Goal: Information Seeking & Learning: Check status

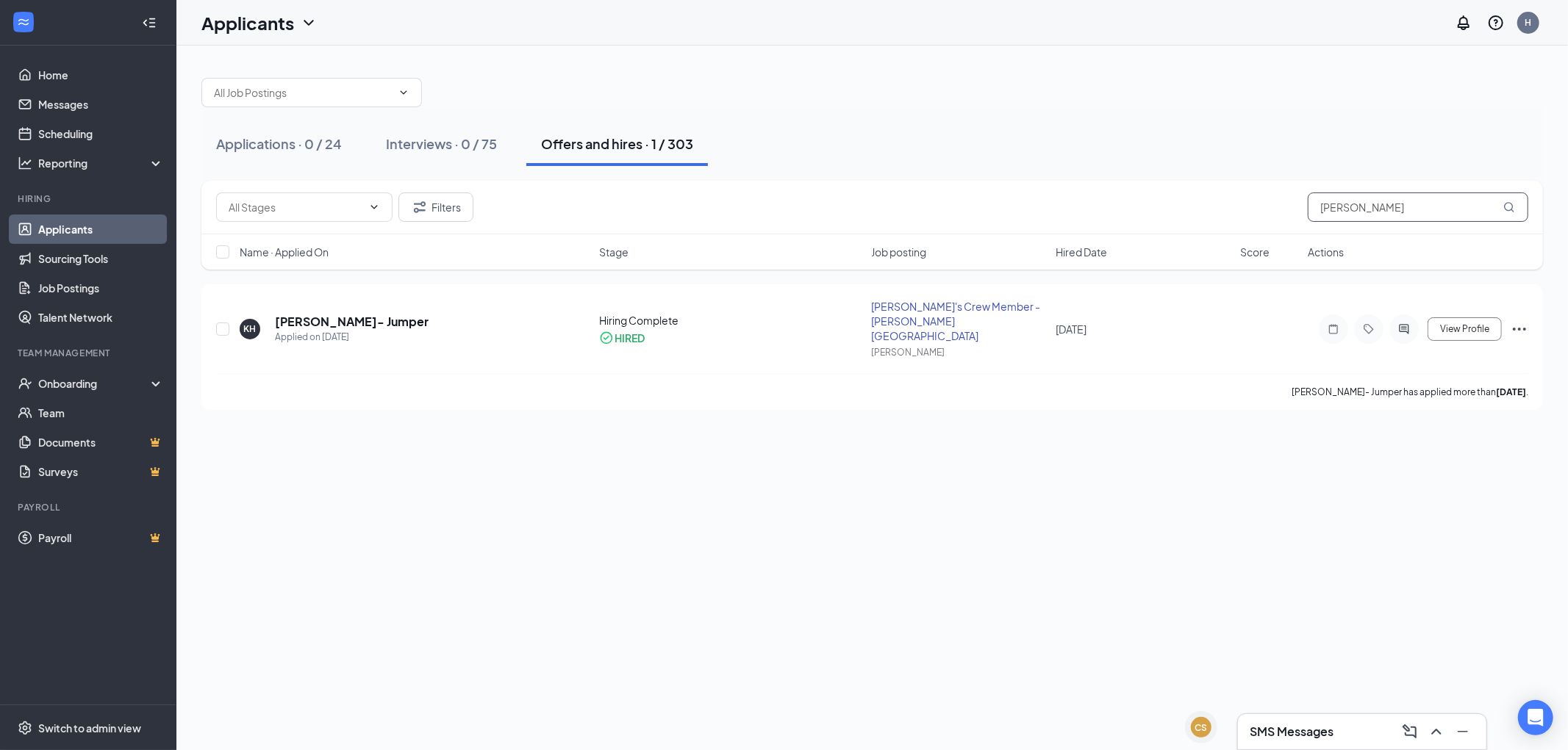
click at [1426, 204] on input "[PERSON_NAME]" at bounding box center [1418, 207] width 220 height 30
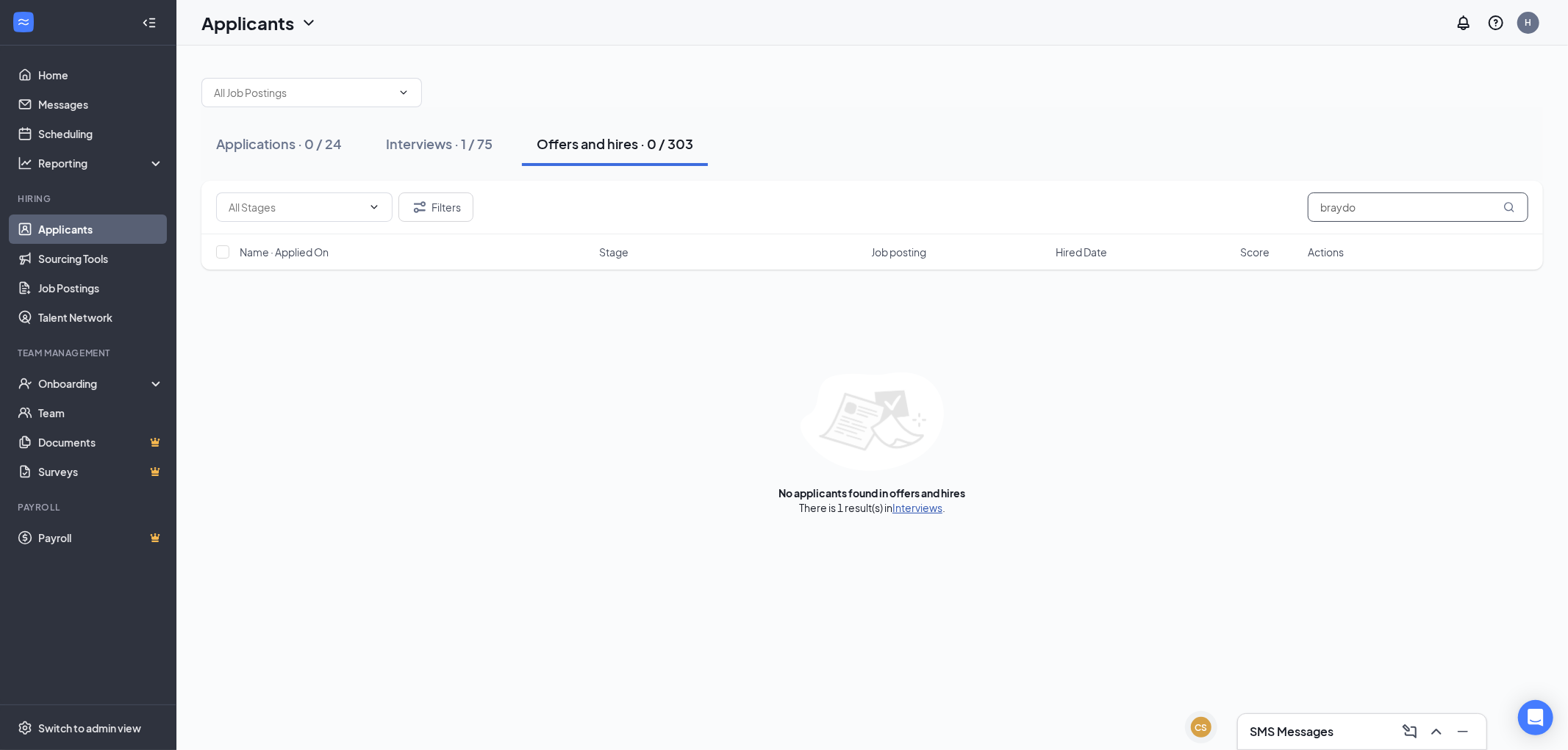
type input "braydo"
click at [915, 512] on link "Interviews" at bounding box center [917, 508] width 50 height 13
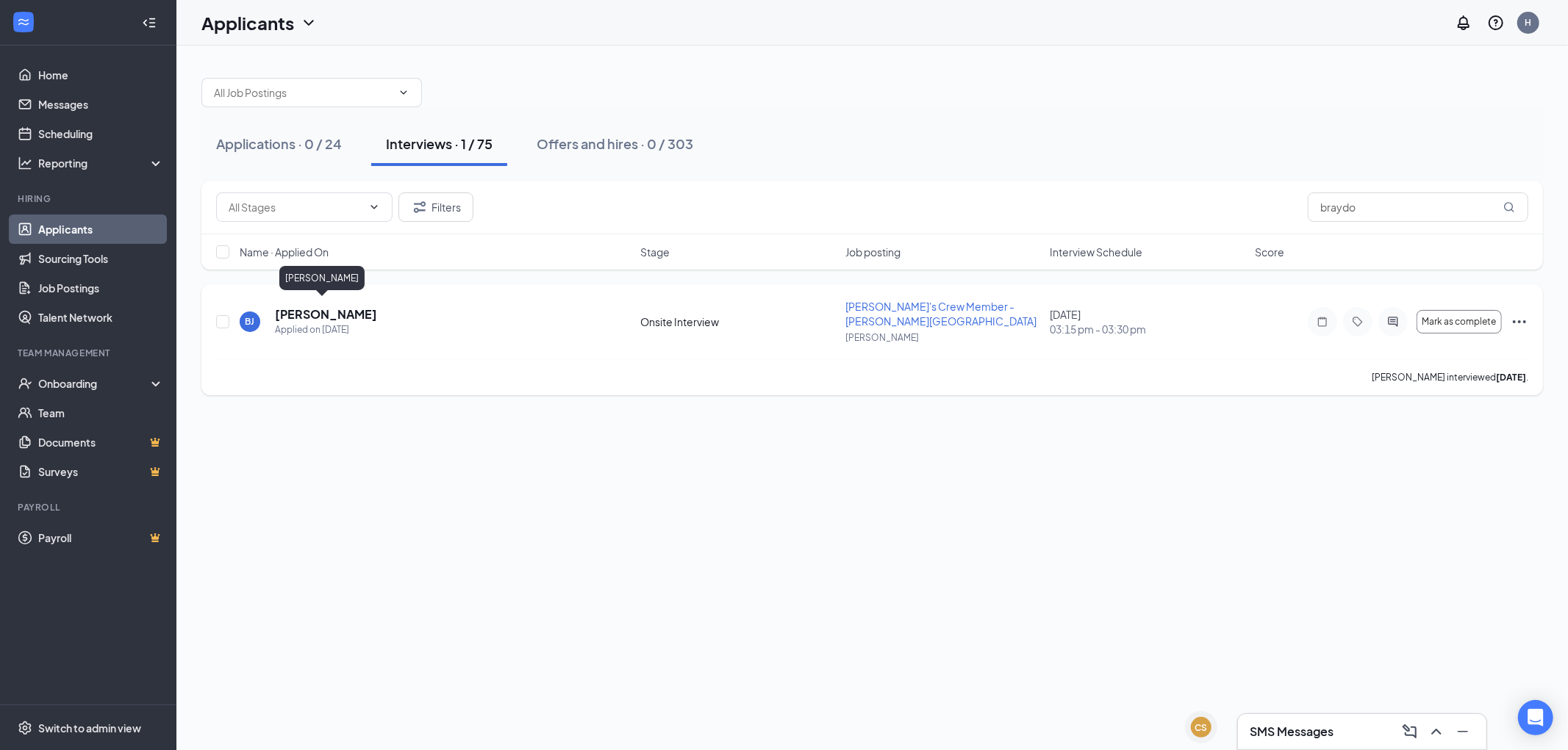
click at [327, 322] on div "Applied on [DATE]" at bounding box center [325, 329] width 102 height 14
click at [325, 306] on h5 "[PERSON_NAME]" at bounding box center [325, 314] width 102 height 16
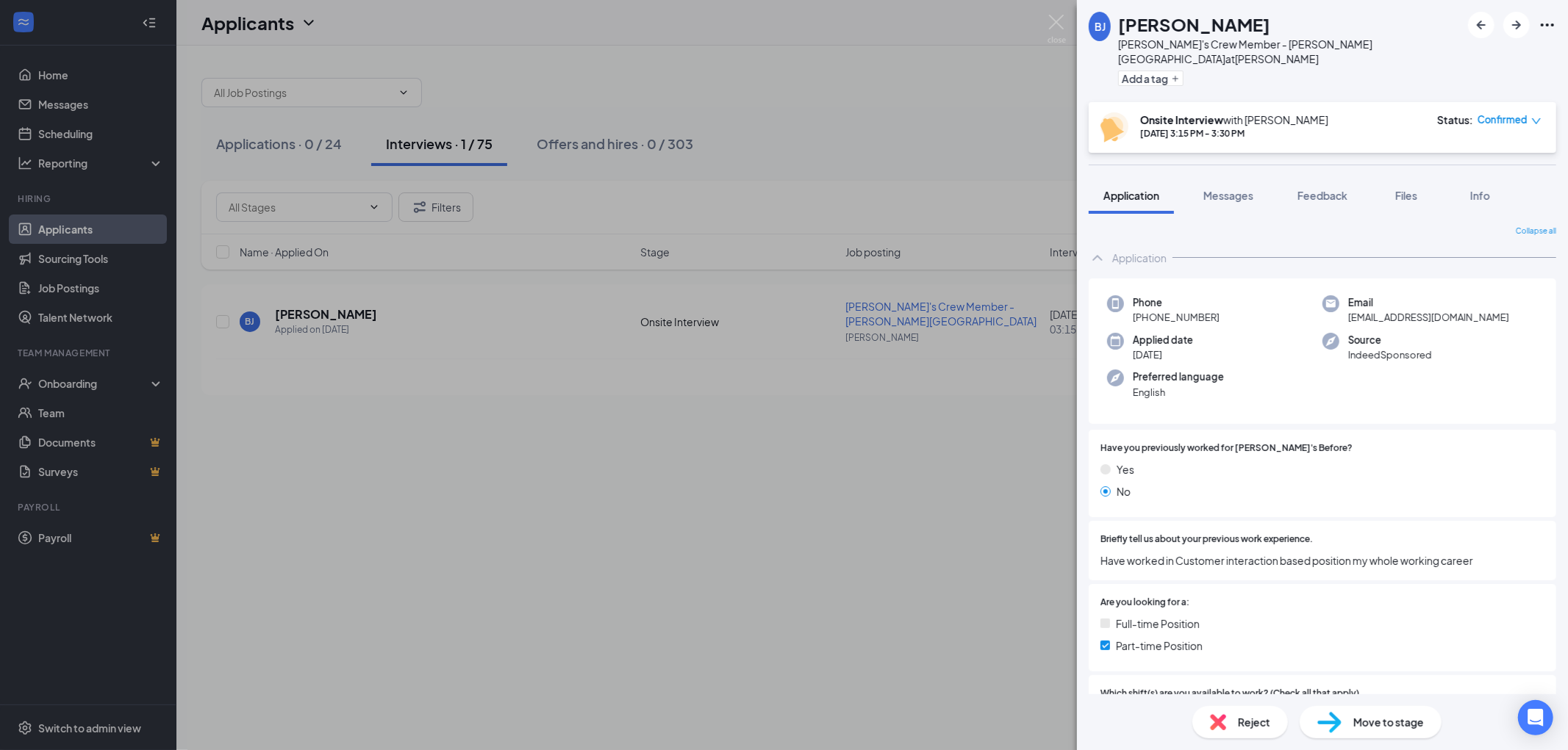
click at [920, 518] on div "[PERSON_NAME] [PERSON_NAME] [PERSON_NAME]'s Crew Member - [PERSON_NAME] Road at…" at bounding box center [784, 375] width 1568 height 750
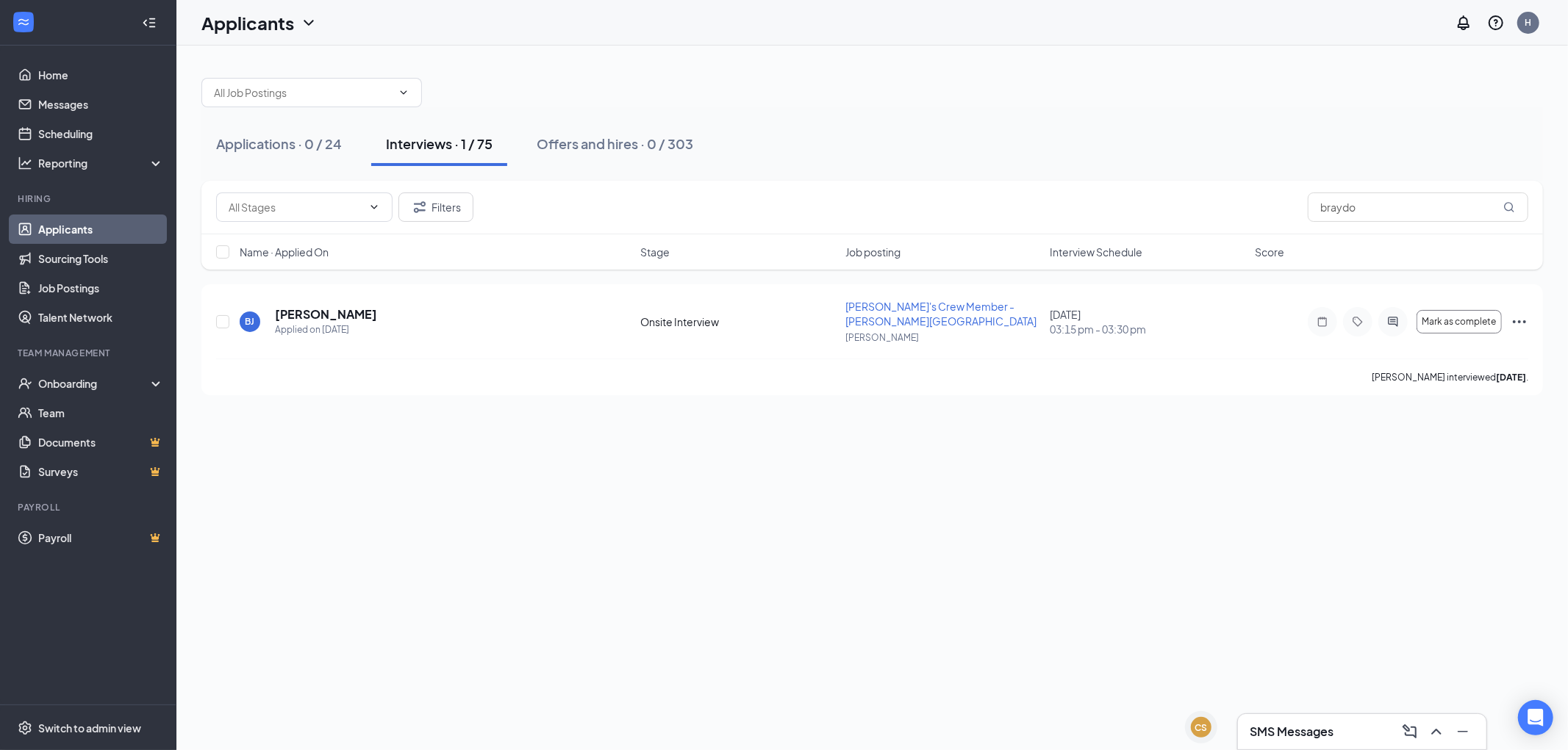
click at [1005, 112] on div "Applications · 0 / 24 Interviews · 1 / 75 Offers and hires · 0 / 303" at bounding box center [871, 143] width 1341 height 74
